Goal: Task Accomplishment & Management: Complete application form

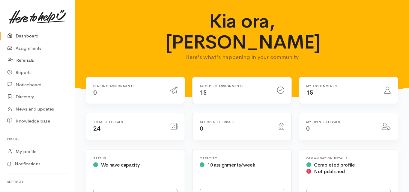
click at [28, 59] on link "Referrals" at bounding box center [37, 60] width 75 height 12
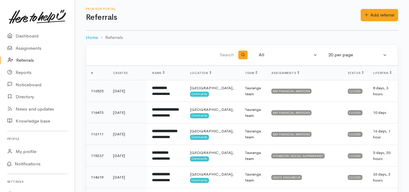
click at [22, 60] on link "Referrals" at bounding box center [37, 60] width 75 height 12
click at [27, 32] on link "Dashboard" at bounding box center [37, 36] width 75 height 12
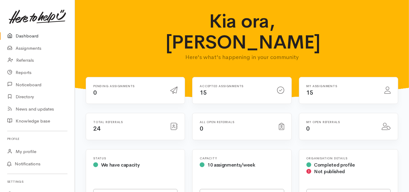
click at [32, 38] on link "Dashboard" at bounding box center [37, 36] width 75 height 12
click at [32, 37] on link "Dashboard" at bounding box center [37, 36] width 75 height 12
click at [30, 60] on link "Referrals" at bounding box center [37, 60] width 75 height 12
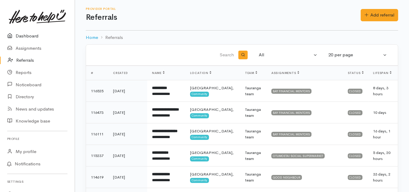
click at [26, 36] on link "Dashboard" at bounding box center [37, 36] width 75 height 12
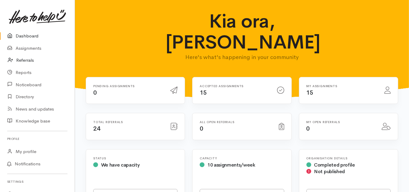
click at [28, 59] on link "Referrals" at bounding box center [37, 60] width 75 height 12
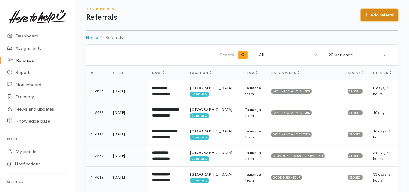
click at [375, 16] on link "Add referral" at bounding box center [378, 15] width 37 height 12
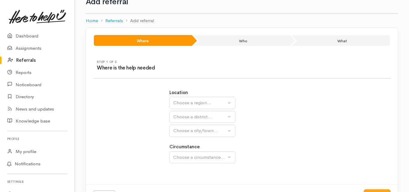
scroll to position [24, 0]
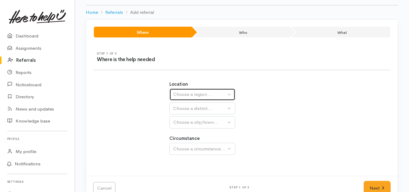
click at [193, 93] on div "Choose a region..." at bounding box center [199, 94] width 53 height 7
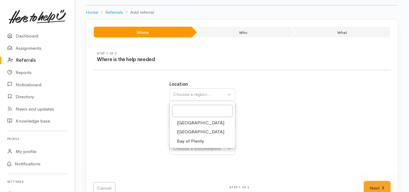
click at [188, 140] on span "Bay of Plenty" at bounding box center [190, 141] width 27 height 7
select select "4"
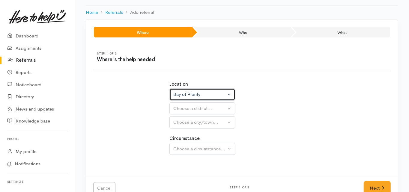
select select
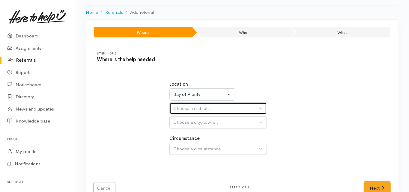
click at [186, 109] on div "Choose a district..." at bounding box center [215, 108] width 84 height 7
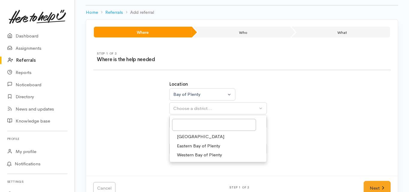
click at [188, 137] on span "Tauranga" at bounding box center [200, 136] width 47 height 7
select select "6"
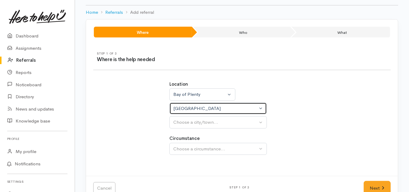
select select
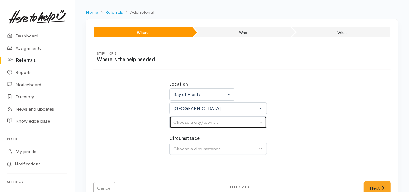
click at [182, 116] on button "Choose a city/town..." at bounding box center [217, 122] width 97 height 12
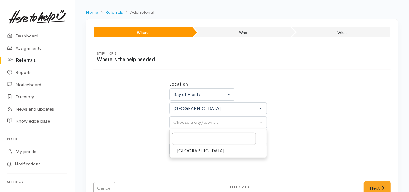
click at [185, 151] on span "Tauranga" at bounding box center [200, 150] width 47 height 7
select select "4"
click at [152, 152] on div "Location Auckland Waikato Bay of Plenty Bay of Plenty Auckland Waikato Bay of P…" at bounding box center [242, 121] width 304 height 95
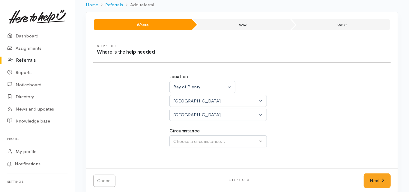
scroll to position [38, 0]
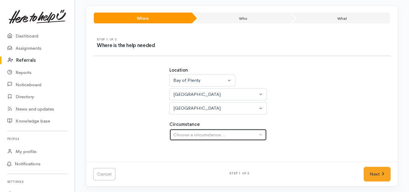
click at [180, 134] on div "Choose a circumstance..." at bounding box center [215, 135] width 84 height 7
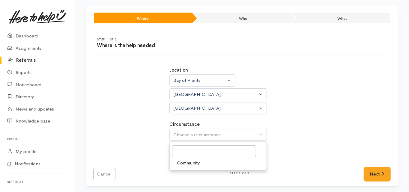
click at [189, 163] on span "Community" at bounding box center [188, 163] width 23 height 7
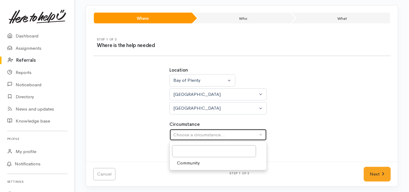
select select "2"
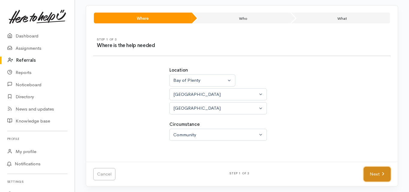
click at [373, 173] on link "Next" at bounding box center [376, 174] width 27 height 15
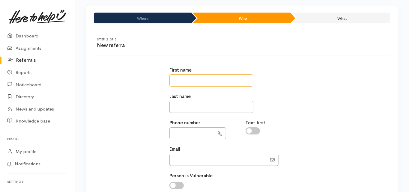
click at [180, 82] on input "text" at bounding box center [211, 80] width 84 height 12
type input "*****"
drag, startPoint x: 192, startPoint y: 77, endPoint x: 135, endPoint y: 85, distance: 57.7
click at [135, 85] on div "First name ***** Last name Phone number Text first Email" at bounding box center [242, 154] width 304 height 188
click at [28, 35] on link "Dashboard" at bounding box center [37, 36] width 75 height 12
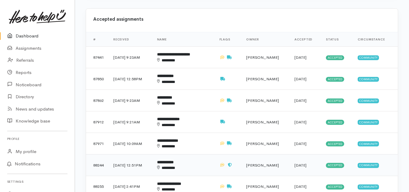
scroll to position [264, 0]
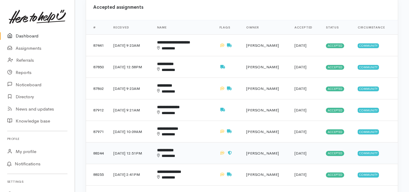
click at [173, 148] on b "**********" at bounding box center [165, 150] width 16 height 4
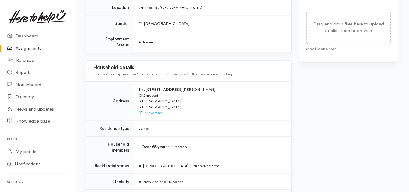
scroll to position [450, 0]
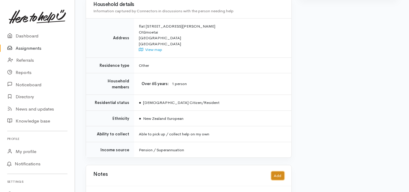
click at [275, 172] on button "Add" at bounding box center [277, 176] width 13 height 9
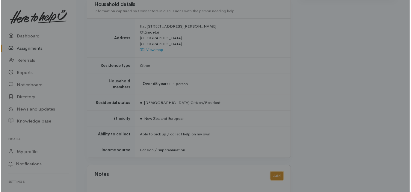
scroll to position [444, 0]
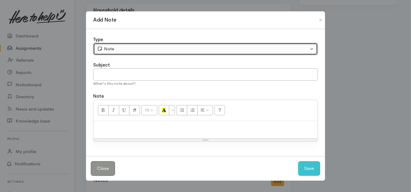
click at [116, 49] on div "Note" at bounding box center [202, 49] width 211 height 7
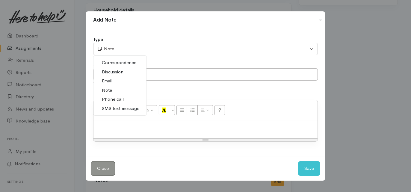
click at [116, 99] on span "Phone call" at bounding box center [113, 99] width 22 height 7
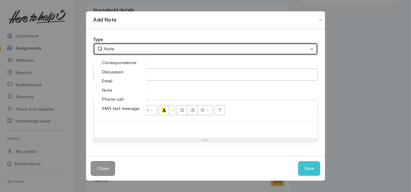
select select "3"
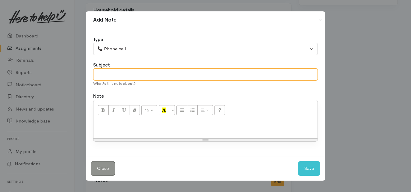
click at [102, 74] on input "text" at bounding box center [205, 74] width 225 height 12
type input "Offer of support declined"
click at [98, 126] on p at bounding box center [205, 127] width 218 height 7
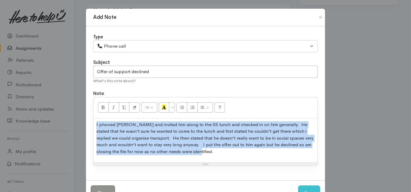
drag, startPoint x: 190, startPoint y: 153, endPoint x: 101, endPoint y: 123, distance: 93.8
click at [90, 126] on div "Type Correspondence Discussion Email Note Phone call SMS text message Phone cal…" at bounding box center [205, 103] width 239 height 154
copy p "I phoned Brian and invited him along to the SS lunch and checked in on him gene…"
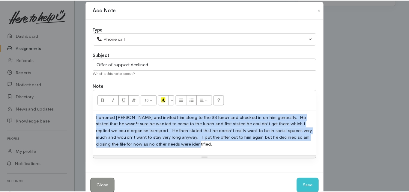
scroll to position [20, 0]
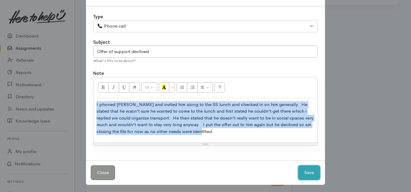
click at [307, 171] on button "Save" at bounding box center [309, 172] width 22 height 15
select select "1"
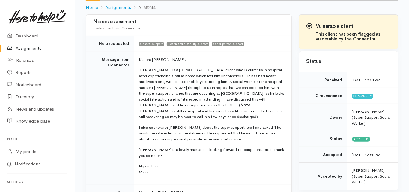
scroll to position [0, 0]
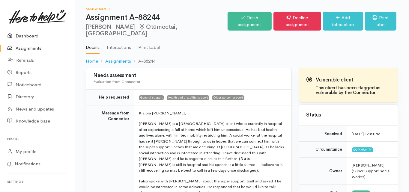
click at [31, 35] on link "Dashboard" at bounding box center [37, 36] width 75 height 12
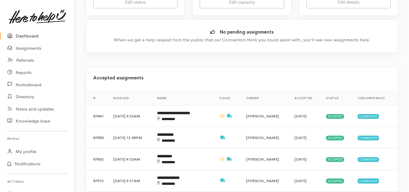
scroll to position [192, 0]
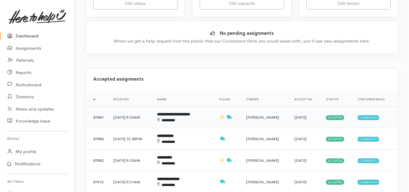
click at [178, 112] on b "**********" at bounding box center [173, 114] width 33 height 4
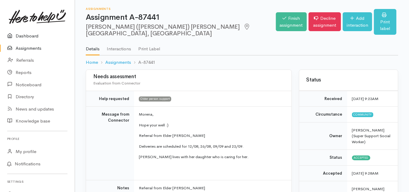
click at [25, 36] on link "Dashboard" at bounding box center [37, 36] width 75 height 12
